Goal: Task Accomplishment & Management: Use online tool/utility

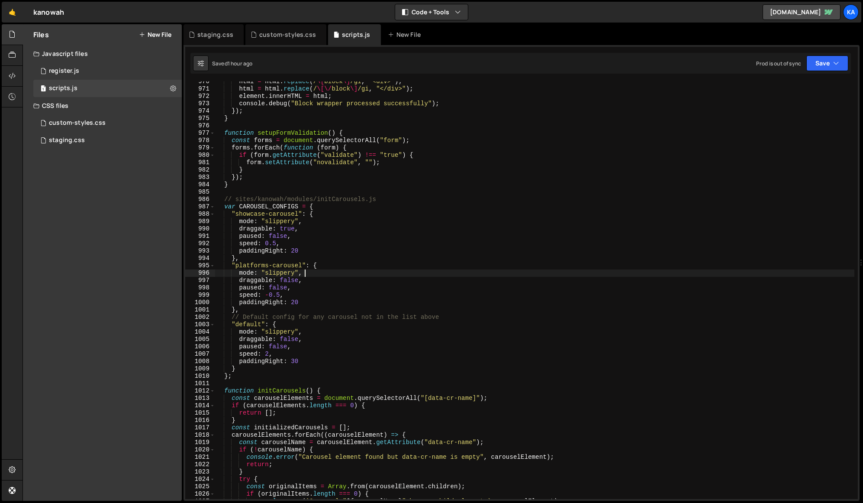
click at [426, 271] on div "html = html . replace ( / \[ block \] /gi , "<div>" ) ; html = html . replace (…" at bounding box center [534, 294] width 639 height 432
type textarea "})();"
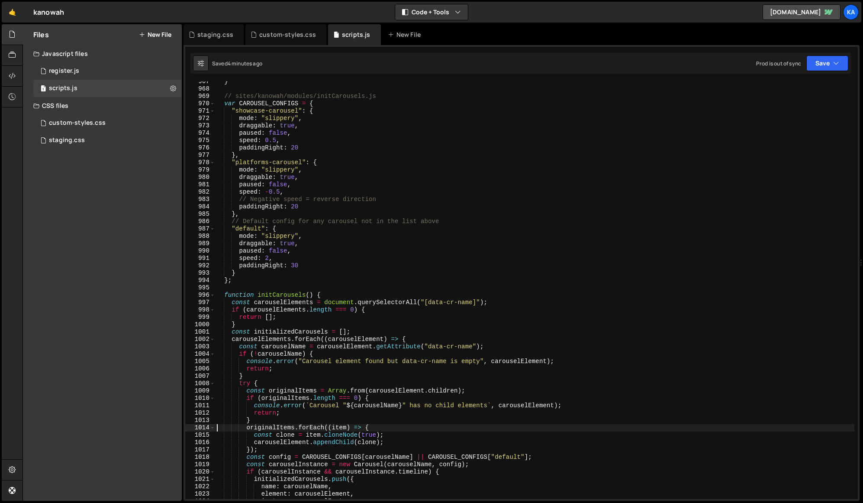
scroll to position [7112, 0]
click at [277, 193] on div "} // sites/kanowah/modules/initCarousels.js var CAROUSEL_CONFIGS = { "showcase-…" at bounding box center [534, 294] width 639 height 432
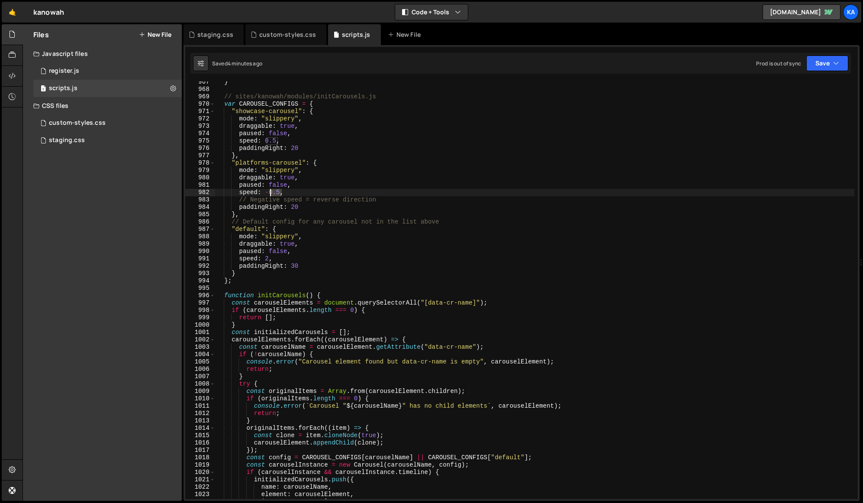
drag, startPoint x: 281, startPoint y: 191, endPoint x: 271, endPoint y: 193, distance: 10.1
click at [271, 193] on div "} // sites/kanowah/modules/initCarousels.js var CAROUSEL_CONFIGS = { "showcase-…" at bounding box center [534, 294] width 639 height 432
drag, startPoint x: 278, startPoint y: 141, endPoint x: 268, endPoint y: 141, distance: 10.0
click at [268, 141] on div "} // sites/kanowah/modules/initCarousels.js var CAROUSEL_CONFIGS = { "showcase-…" at bounding box center [534, 294] width 639 height 432
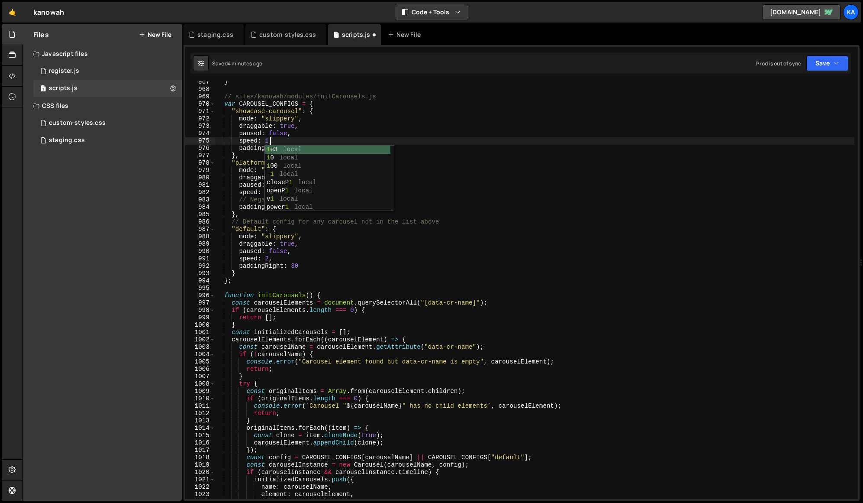
scroll to position [0, 3]
click at [347, 119] on div "} // sites/kanowah/modules/initCarousels.js var CAROUSEL_CONFIGS = { "showcase-…" at bounding box center [534, 294] width 639 height 432
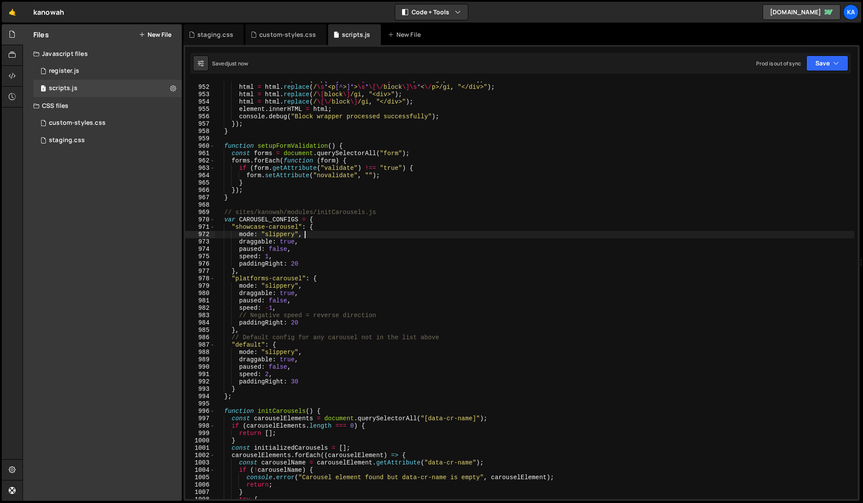
scroll to position [6996, 0]
click at [423, 365] on div "html = html . replace ( /<p [^ > ]* > \s * \[ block \]\s * < \/ p> \s * /gi , "…" at bounding box center [534, 292] width 639 height 432
type textarea "})();"
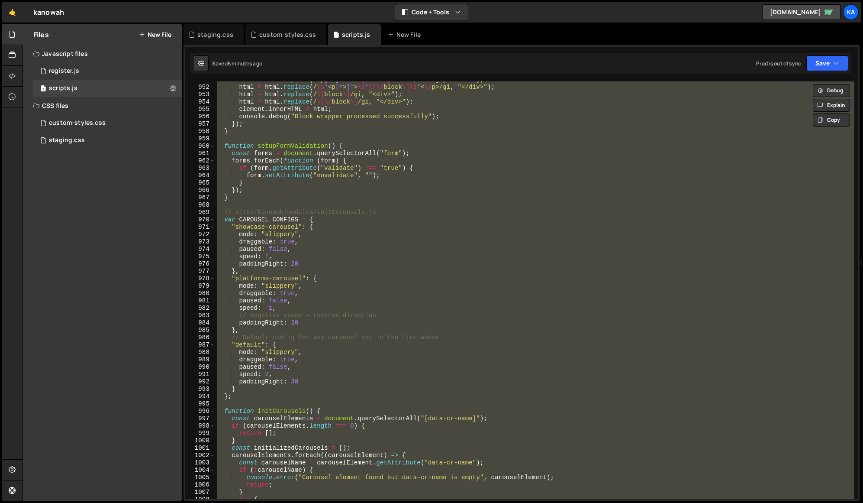
scroll to position [0, 1]
paste textarea
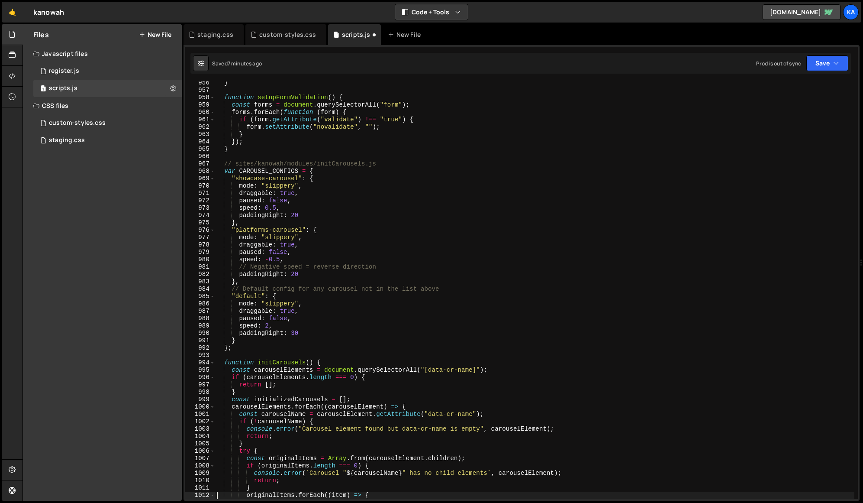
scroll to position [7030, 0]
click at [401, 254] on div "} function setupFormValidation ( ) { const forms = document . querySelectorAll …" at bounding box center [534, 295] width 639 height 432
type textarea "})();"
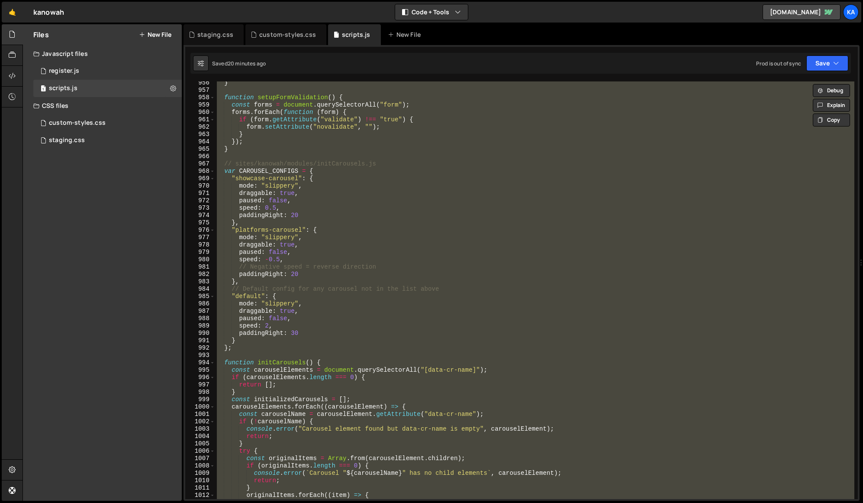
paste textarea
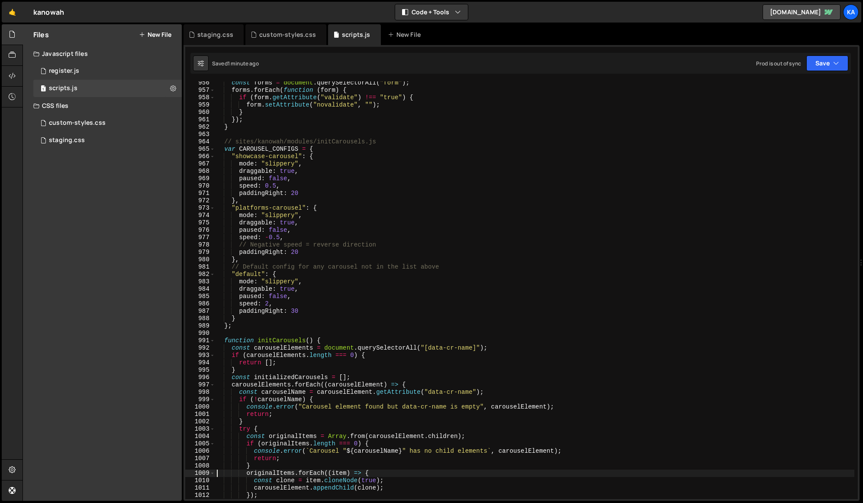
click at [452, 248] on div "const forms = document . querySelectorAll ( "form" ) ; forms . forEach ( functi…" at bounding box center [534, 295] width 639 height 432
type textarea "})();"
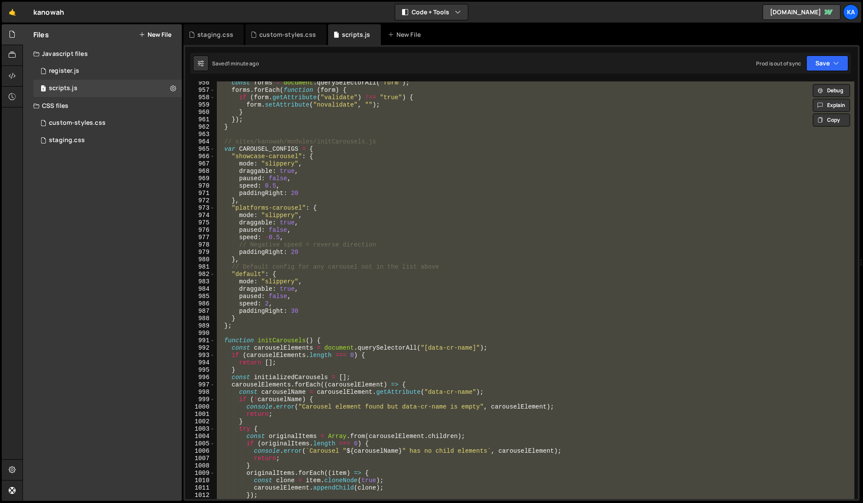
paste textarea
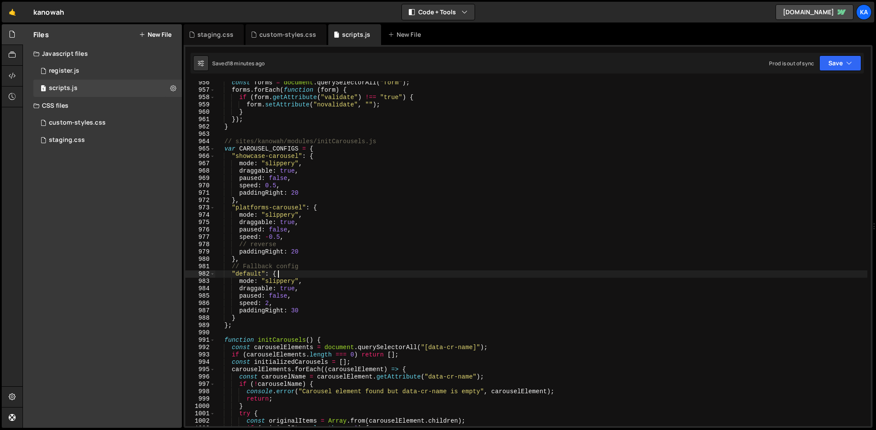
click at [387, 276] on div "const forms = document . querySelectorAll ( "form" ) ; forms . forEach ( functi…" at bounding box center [541, 259] width 652 height 360
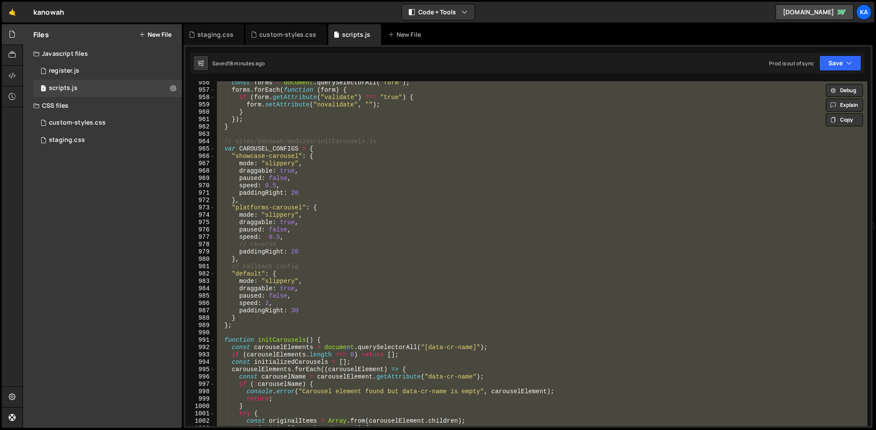
paste textarea
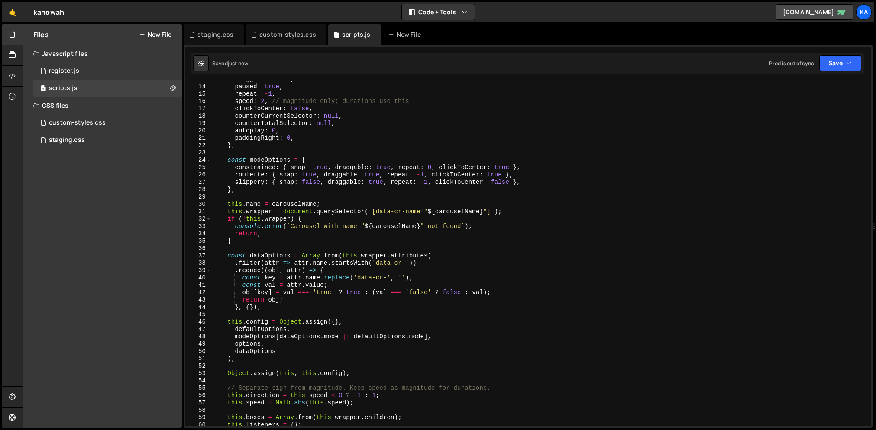
scroll to position [0, 0]
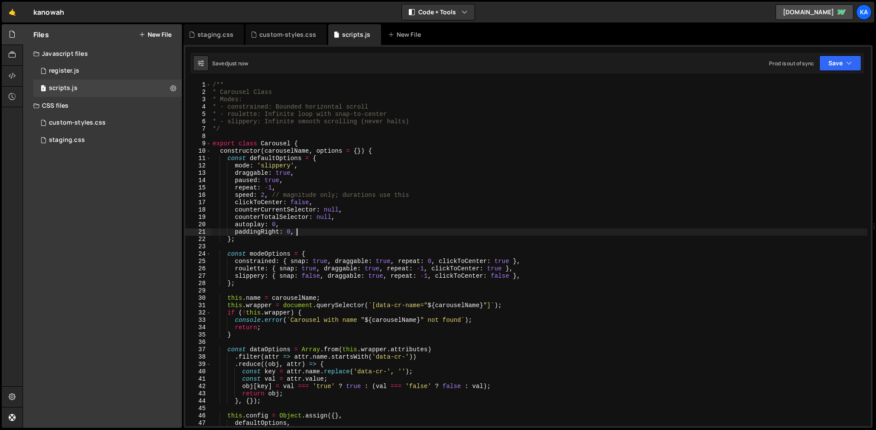
click at [401, 231] on div "/** * Carousel Class * Modes: * - constrained: Bounded horizontal scroll * - ro…" at bounding box center [539, 261] width 656 height 360
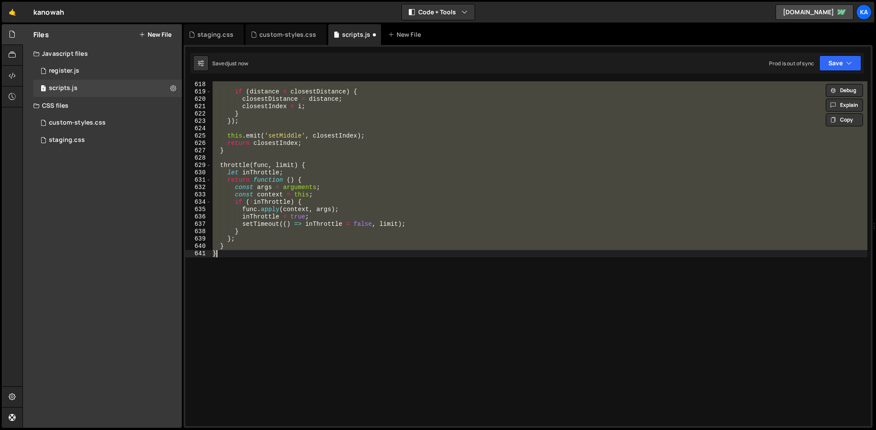
scroll to position [4541, 0]
click at [347, 325] on div "if ( distance < closestDistance ) { closestDistance = distance ; closestIndex =…" at bounding box center [539, 253] width 656 height 345
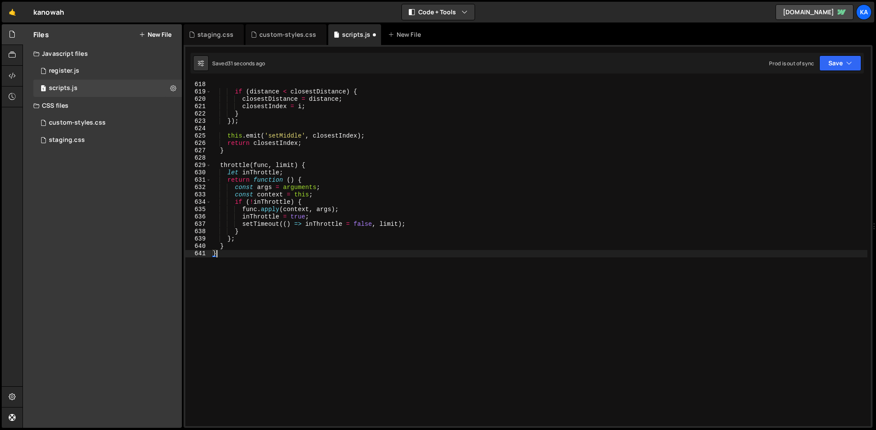
type textarea "} }"
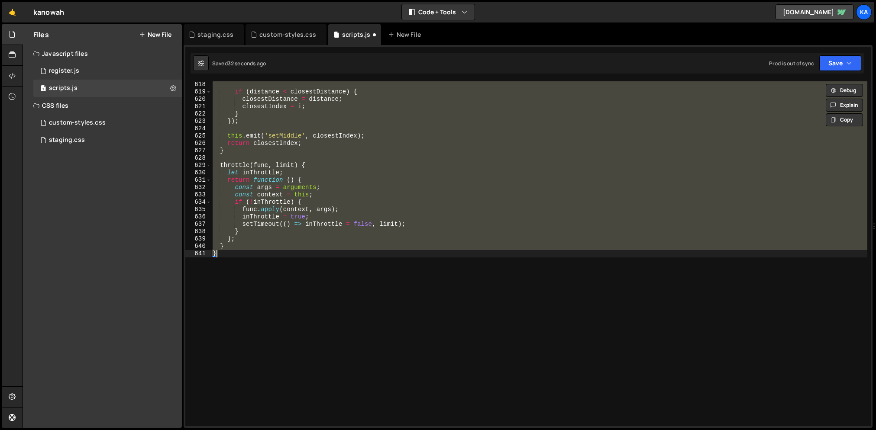
paste textarea
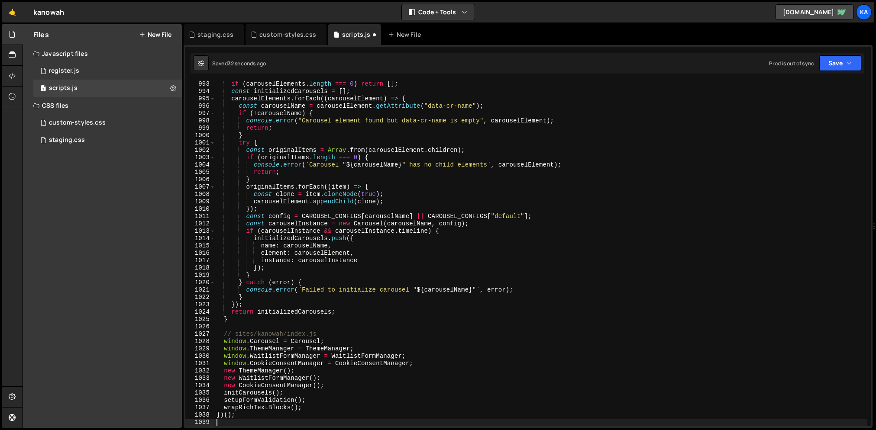
type textarea "}"
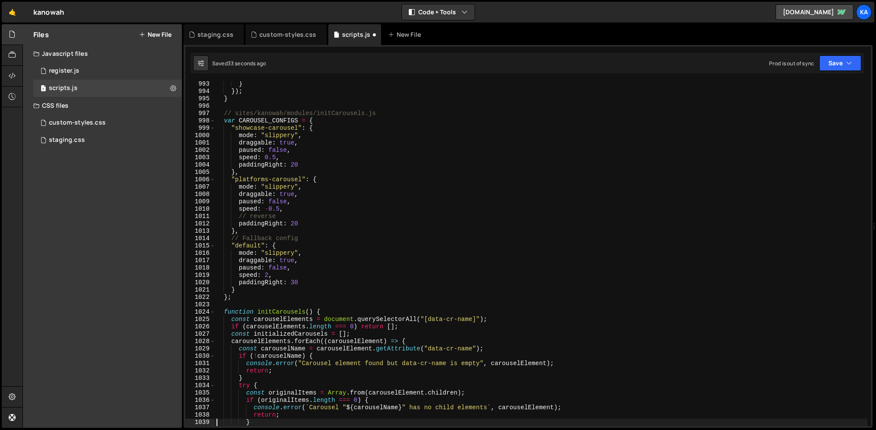
scroll to position [7301, 0]
